Goal: Transaction & Acquisition: Purchase product/service

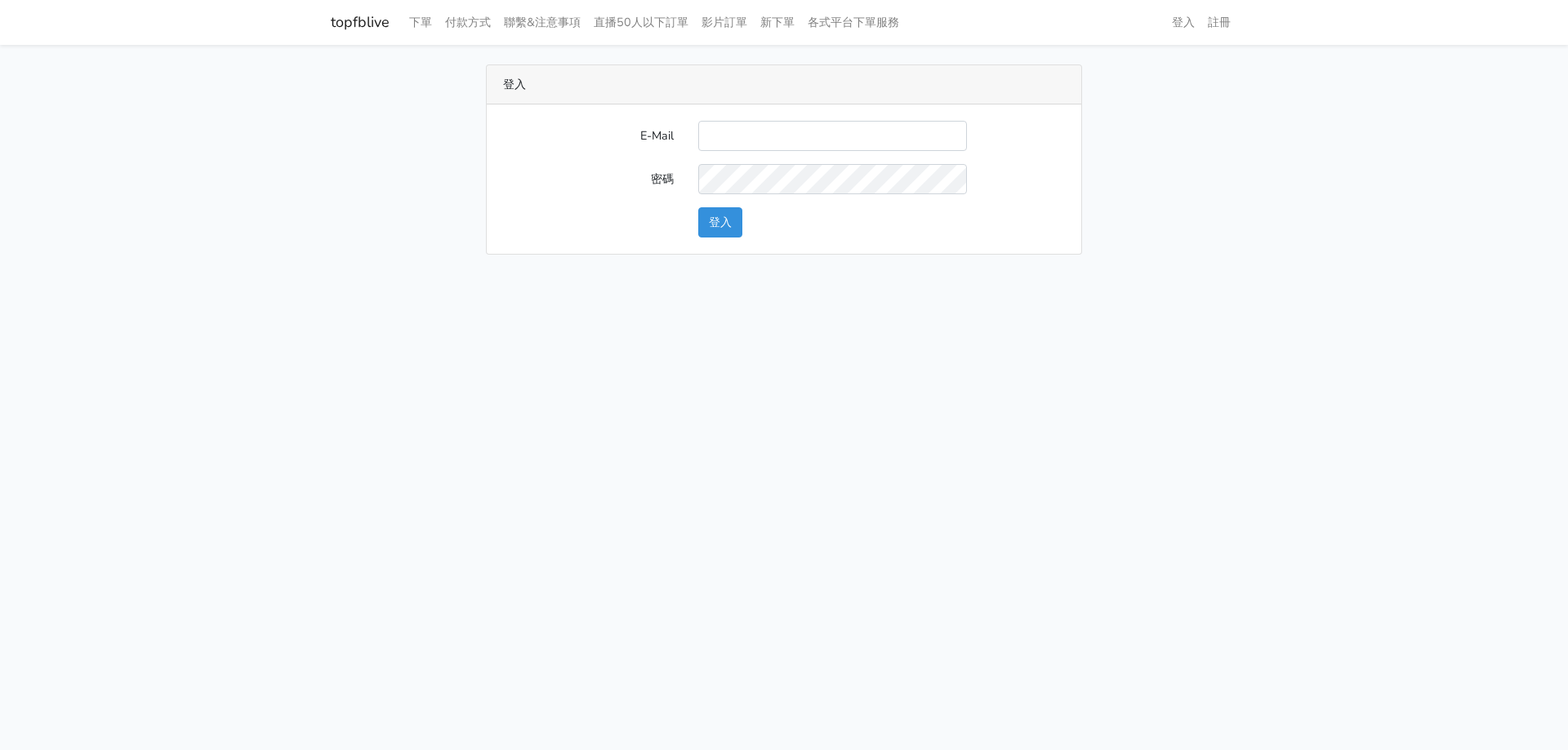
type input "haopangchang@hotmail.com"
click at [722, 212] on button "登入" at bounding box center [720, 223] width 44 height 30
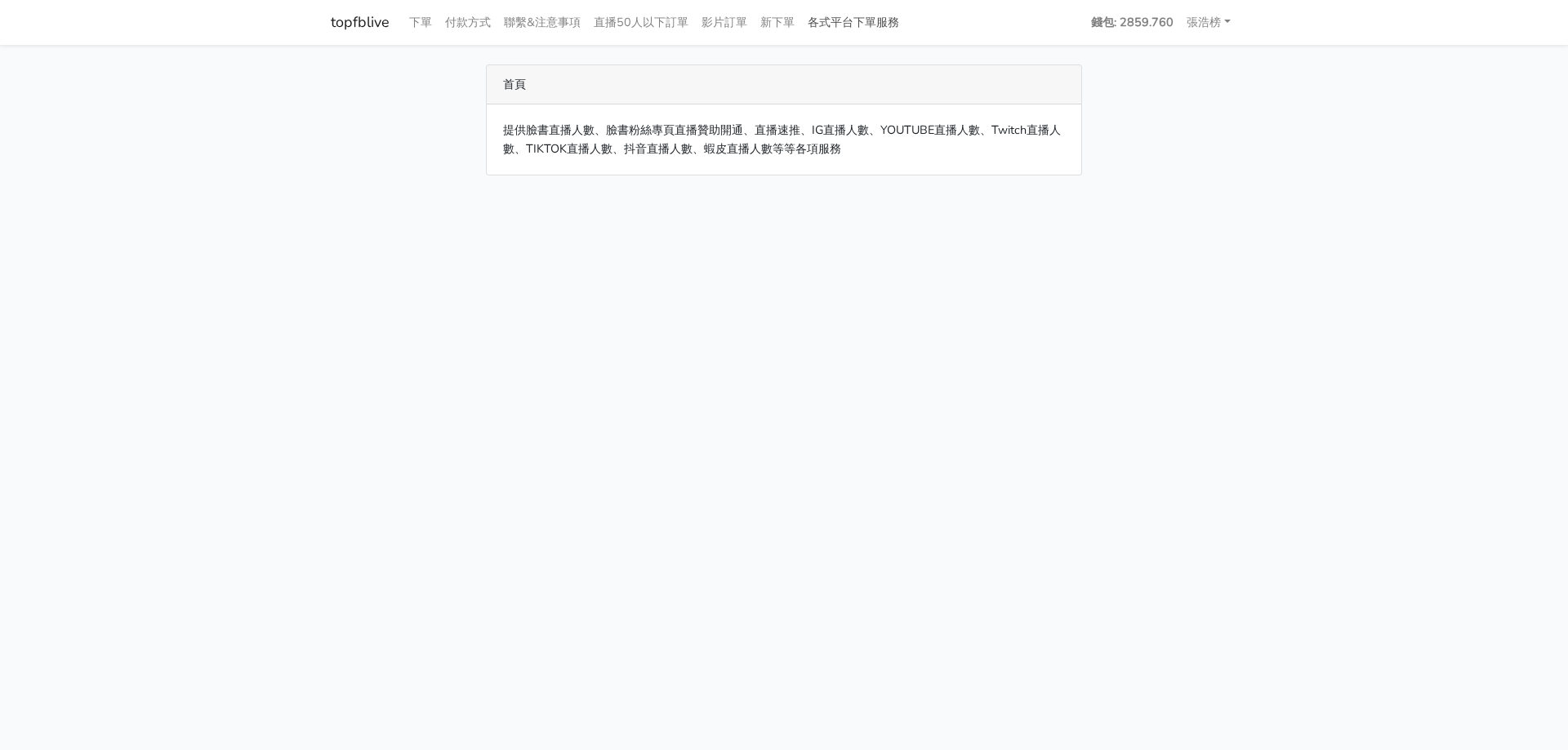
click at [865, 28] on link "各式平台下單服務" at bounding box center [854, 23] width 105 height 32
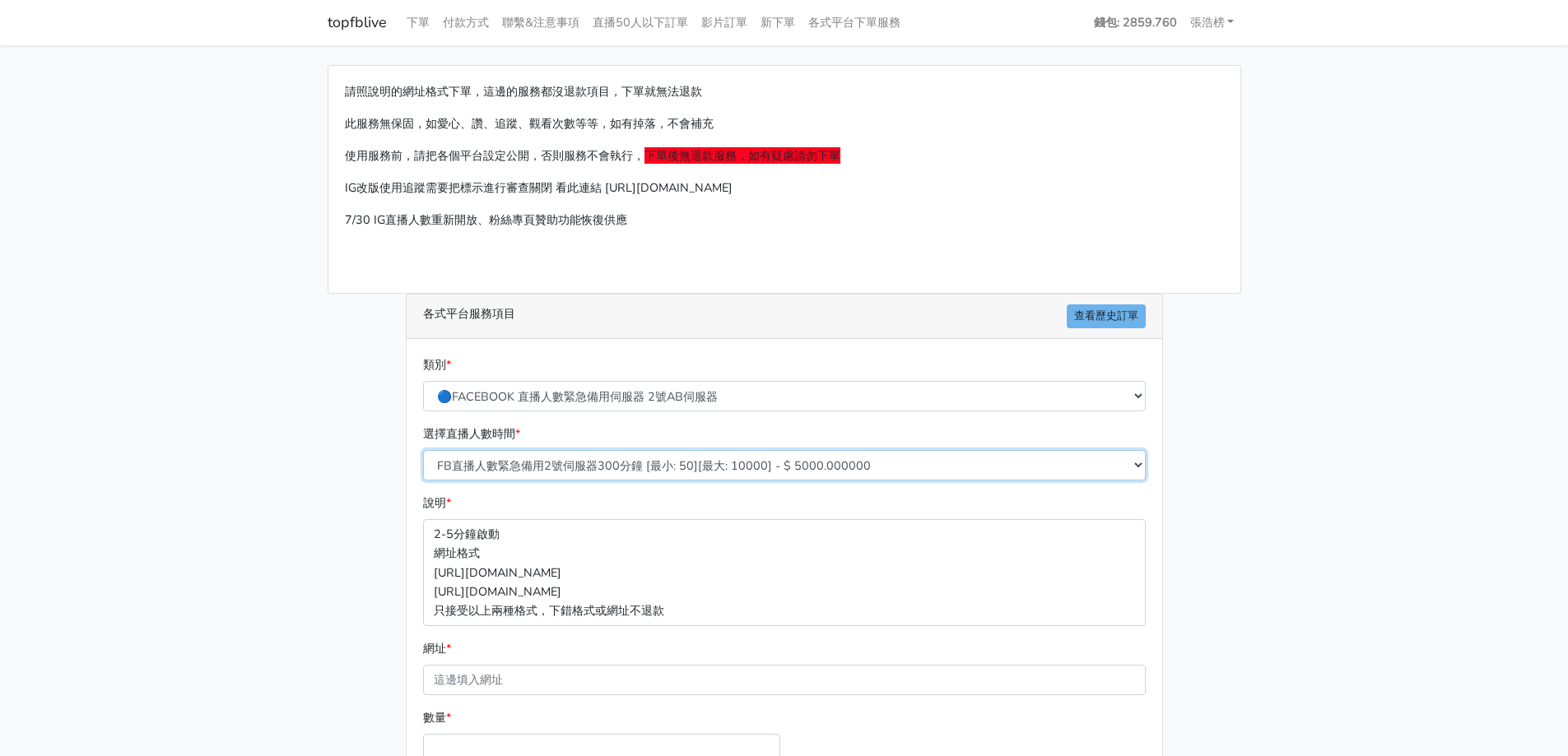
click at [533, 465] on select "FB直播人數緊急備用2號伺服器300分鐘 [最小: 50][最大: 10000] - $ 5000.000000 FB直播人數緊急備用2號伺服器60分鐘 [最…" at bounding box center [784, 465] width 722 height 30
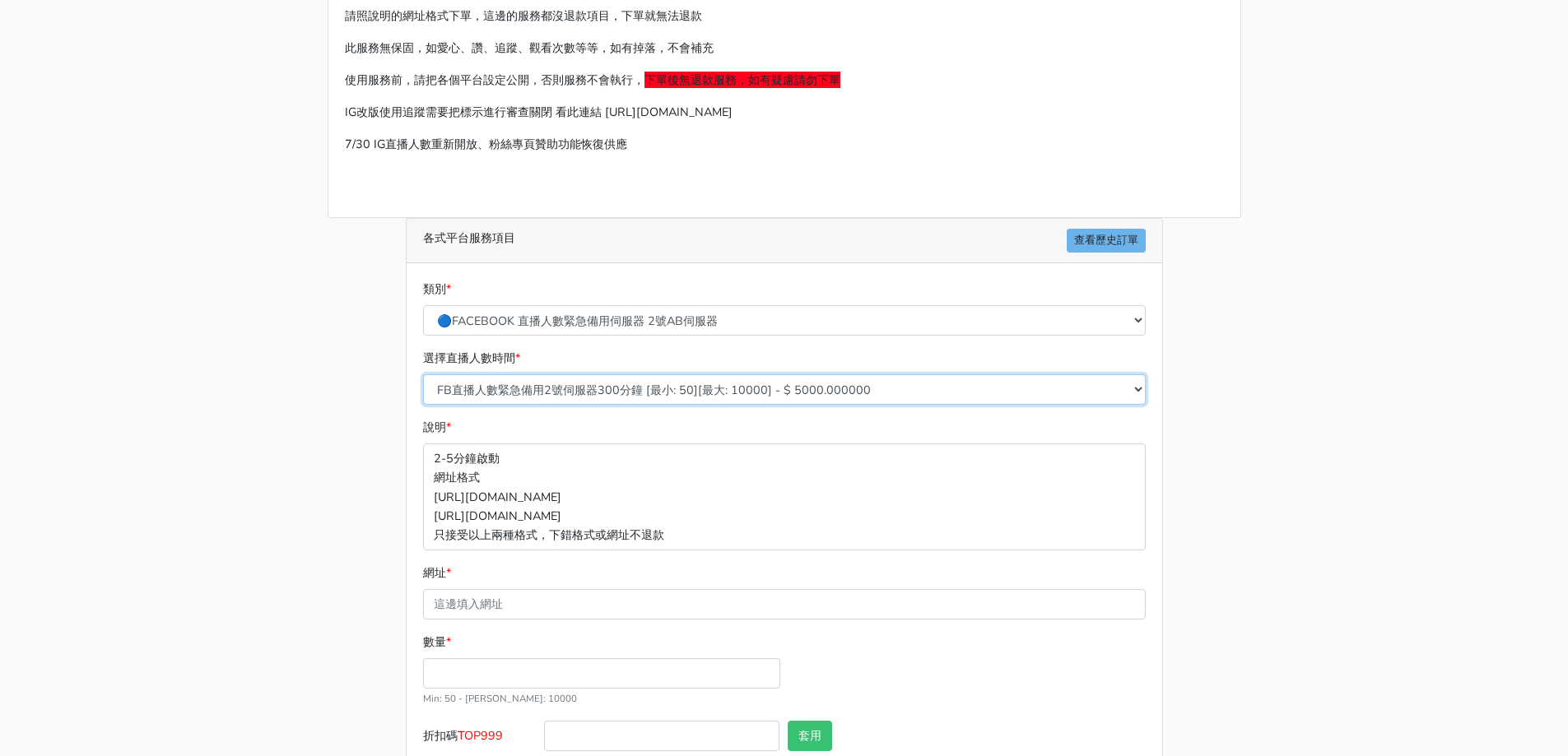
scroll to position [176, 0]
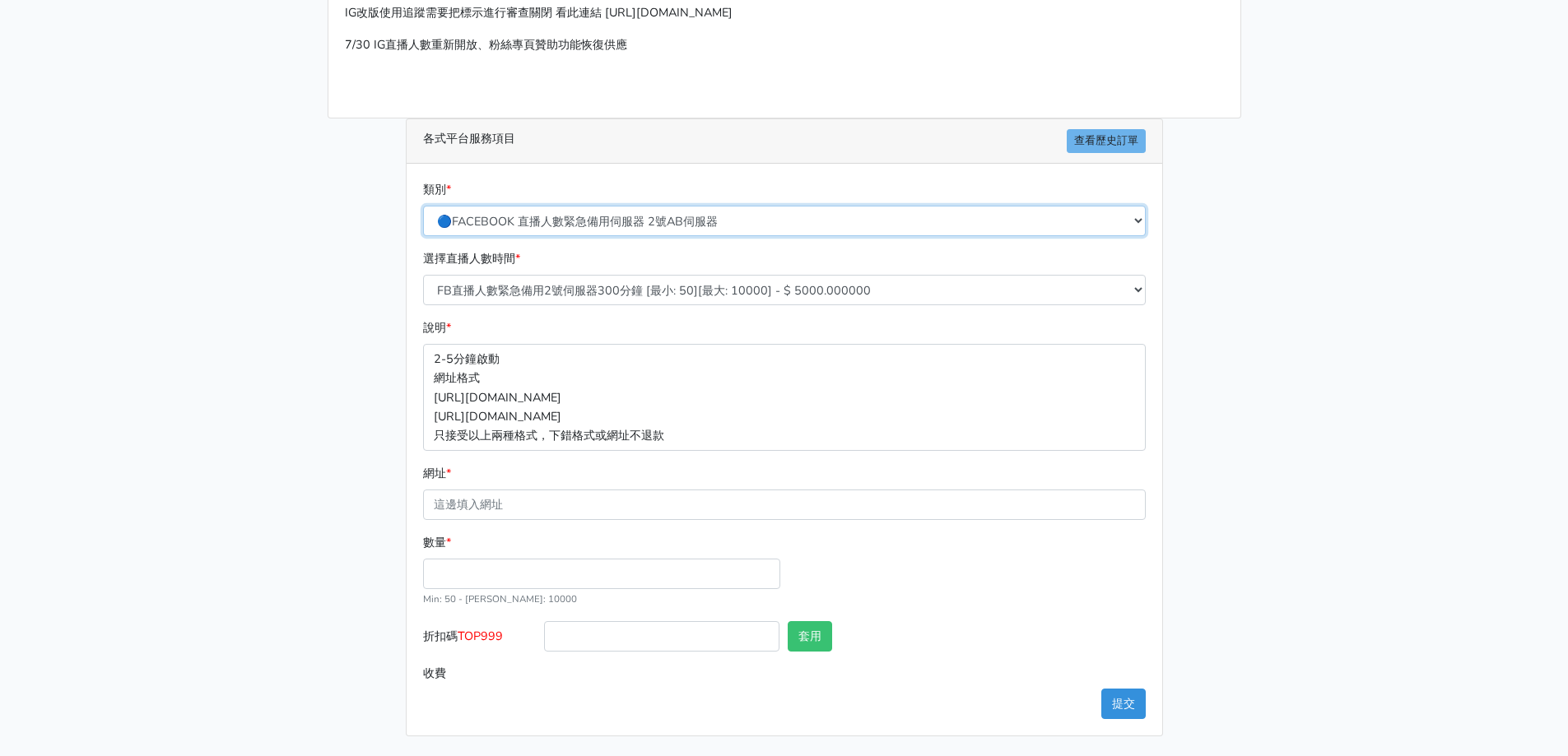
click at [555, 230] on select "🔵FACEBOOK 直播人數緊急備用伺服器 2號AB伺服器 🔵FACEBOOK 網軍專用貼文留言 安全保密 🔵9/30 FACEBOOK 直播人數緩慢進場緩慢…" at bounding box center [784, 221] width 722 height 30
select select "🌕IG直播人數"
click at [423, 236] on select "🔵FACEBOOK 直播人數緊急備用伺服器 2號AB伺服器 🔵FACEBOOK 網軍專用貼文留言 安全保密 🔵9/30 FACEBOOK 直播人數緩慢進場緩慢…" at bounding box center [784, 221] width 722 height 30
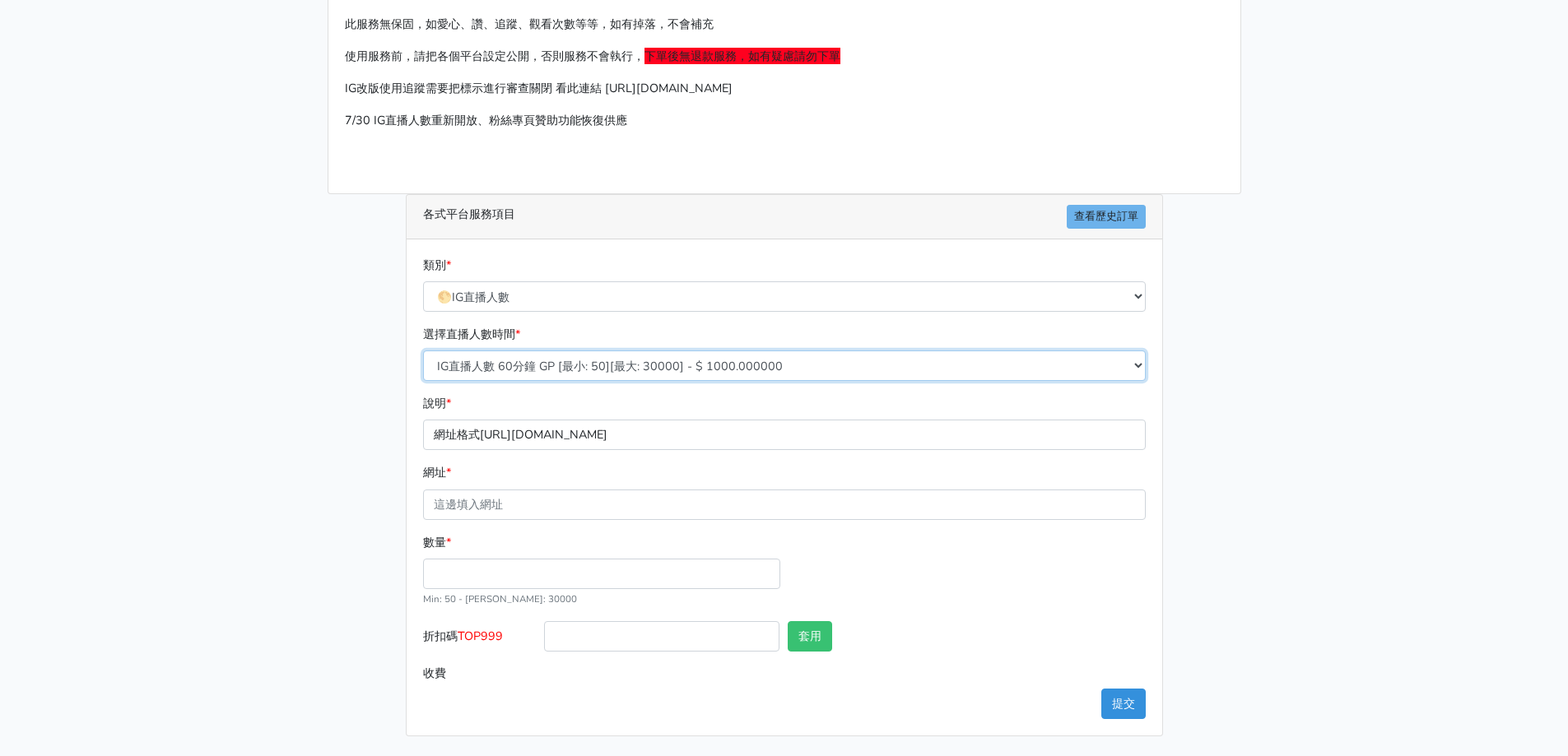
click at [578, 373] on select "IG直播人數 60分鐘 GP [最小: 50][最大: 30000] - $ 1000.000000 IG直播人數 120分鐘 GP [最小: 50][最大:…" at bounding box center [784, 365] width 722 height 30
select select "407"
click at [423, 350] on select "IG直播人數 60分鐘 GP [最小: 50][最大: 30000] - $ 1000.000000 IG直播人數 120分鐘 GP [最小: 50][最大:…" at bounding box center [784, 365] width 722 height 30
click at [529, 502] on input "網址 *" at bounding box center [784, 505] width 722 height 30
type input "[URL][DOMAIN_NAME]"
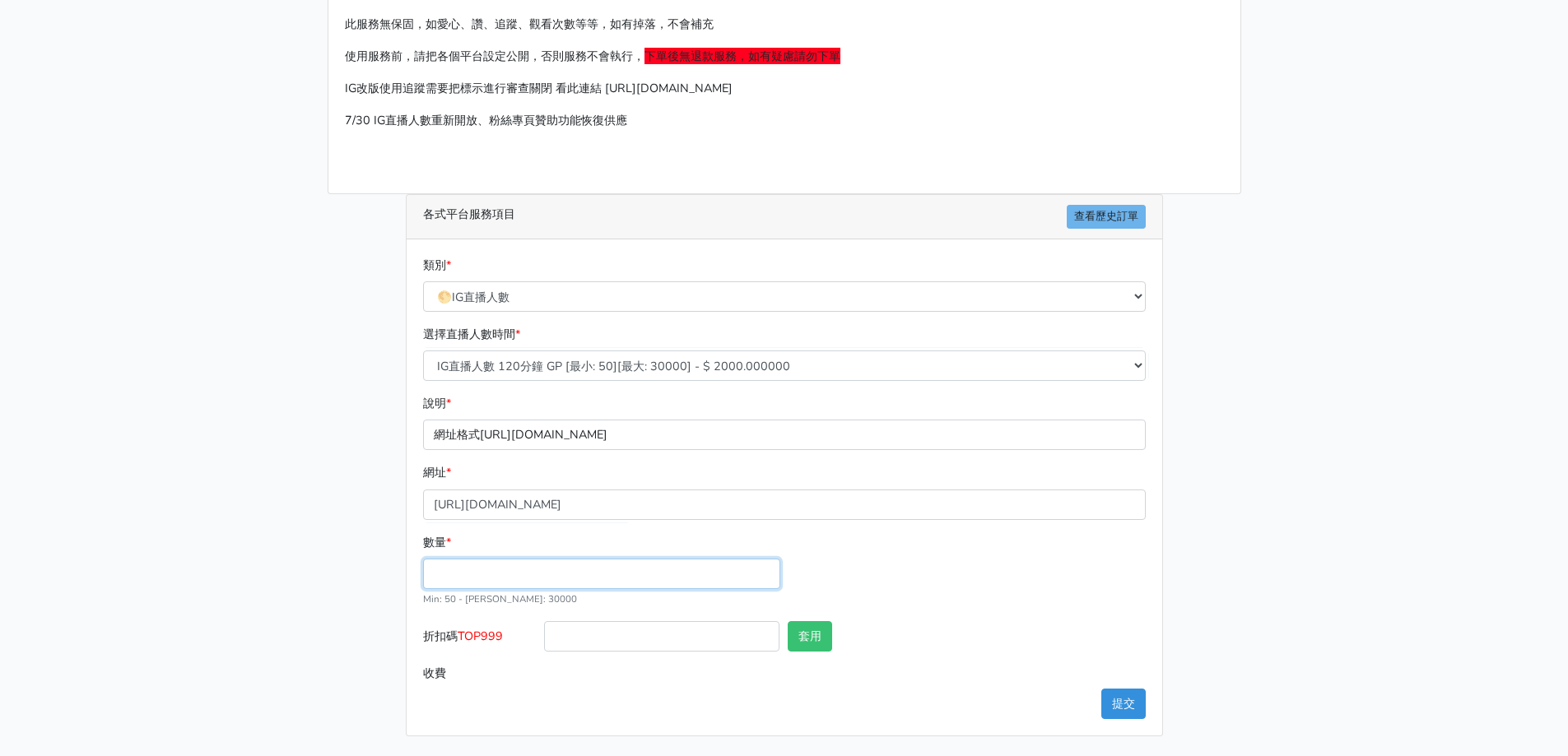
click at [539, 579] on input "數量 *" at bounding box center [601, 574] width 357 height 30
type input "50"
type input "100.000"
click at [512, 625] on label "折扣碼 TOP999" at bounding box center [479, 640] width 122 height 37
click at [544, 625] on input "折扣碼 TOP999" at bounding box center [662, 636] width 235 height 30
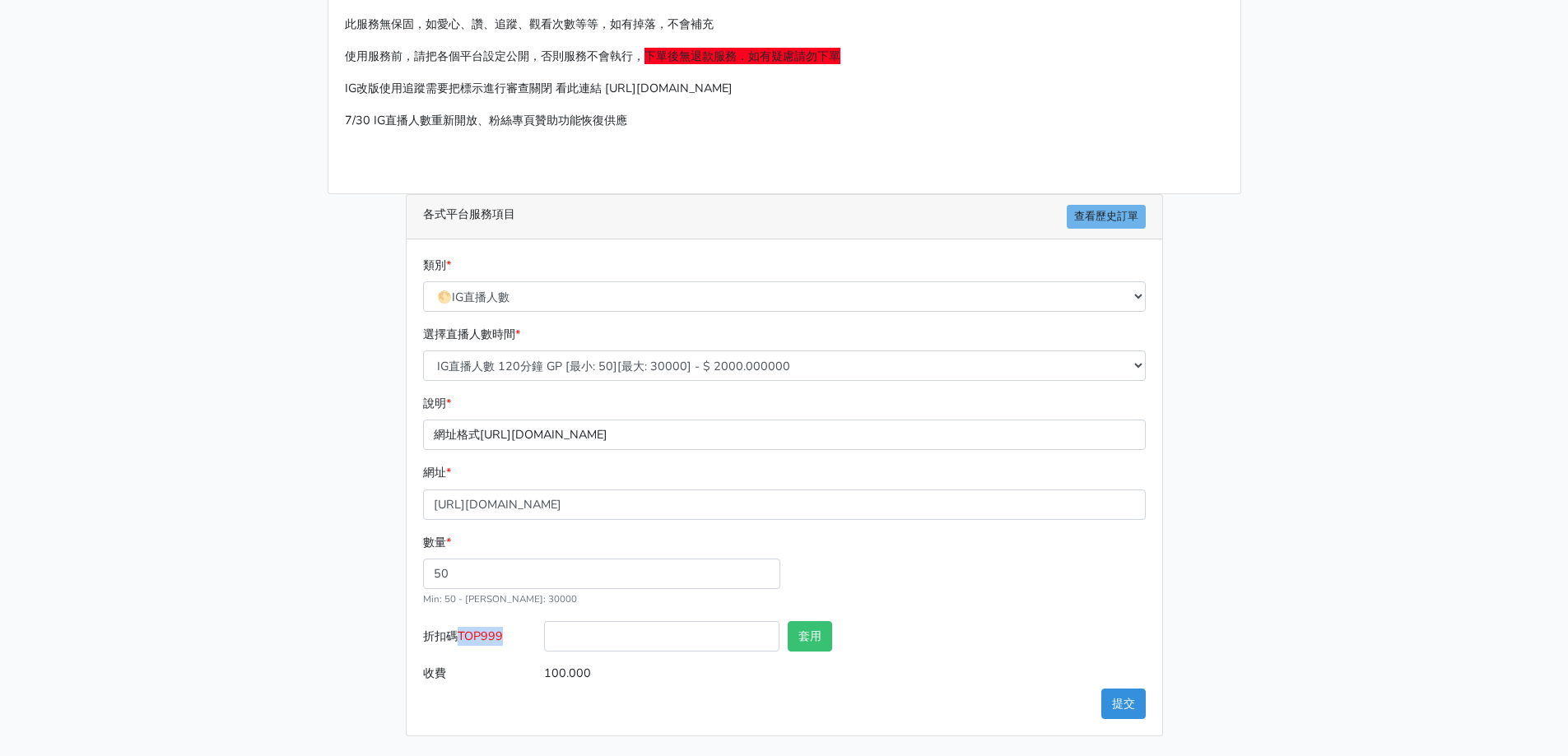
drag, startPoint x: 510, startPoint y: 637, endPoint x: 462, endPoint y: 631, distance: 48.4
click at [462, 631] on label "折扣碼 TOP999" at bounding box center [479, 640] width 122 height 37
copy span "TOP999"
click at [658, 635] on input "折扣碼 TOP999" at bounding box center [662, 636] width 235 height 30
paste input "TOP999"
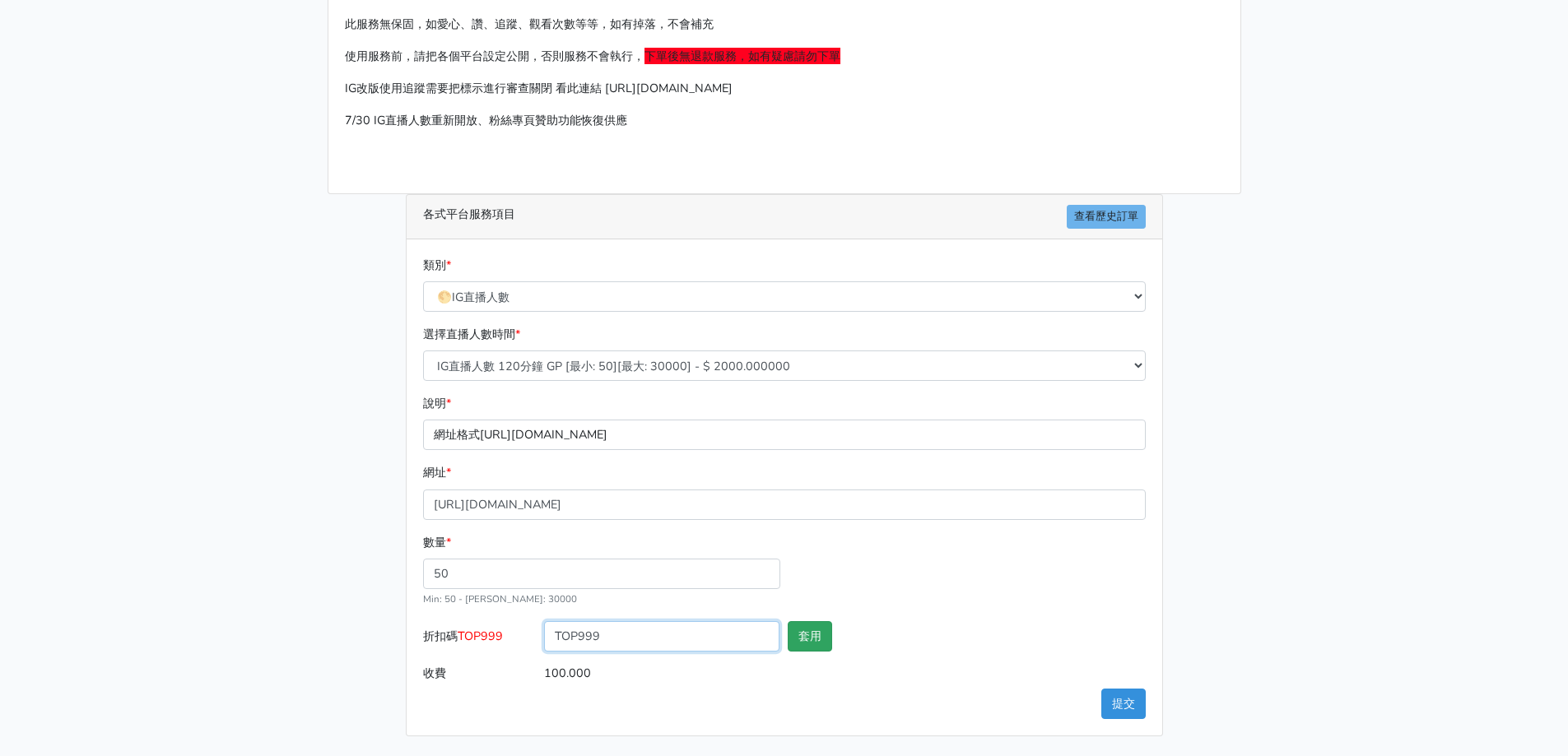
type input "TOP999"
click at [809, 637] on button "套用" at bounding box center [809, 636] width 45 height 30
type input "套用失敗"
click at [329, 560] on div "請照說明的網址格式下單，這邊的服務都沒退款項目，下單就無法退款 此服務無保固，如愛心、讚、追蹤、觀看次數等等，如有掉落，不會補充 使用服務前，請把各個平台設定…" at bounding box center [784, 351] width 938 height 771
click at [1132, 710] on button "提交" at bounding box center [1123, 704] width 45 height 30
